Goal: Navigation & Orientation: Find specific page/section

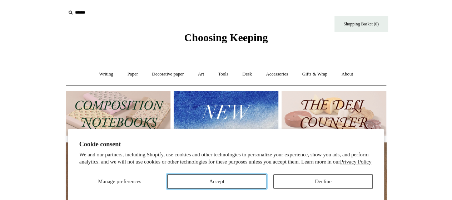
click at [240, 180] on button "Accept" at bounding box center [216, 181] width 99 height 14
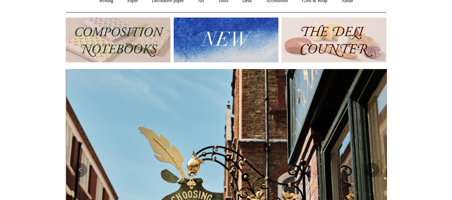
scroll to position [0, 321]
click at [109, 34] on img at bounding box center [118, 39] width 105 height 45
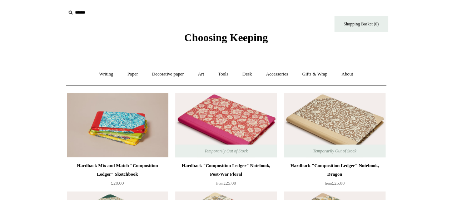
drag, startPoint x: 451, startPoint y: 11, endPoint x: 453, endPoint y: 18, distance: 7.3
